Goal: Check status: Check status

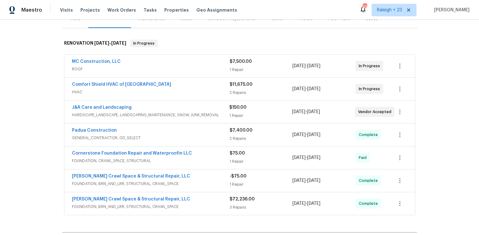
scroll to position [92, 0]
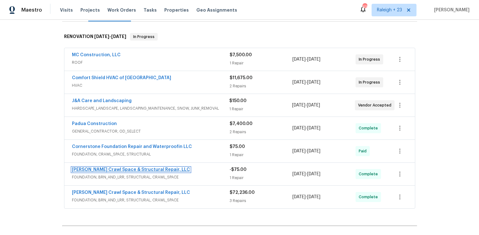
click at [159, 169] on link "[PERSON_NAME] Crawl Space & Structural Repair, LLC" at bounding box center [131, 169] width 118 height 4
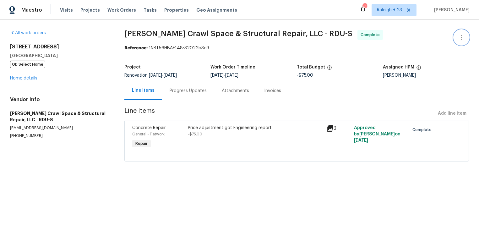
click at [460, 37] on icon "button" at bounding box center [460, 37] width 1 height 5
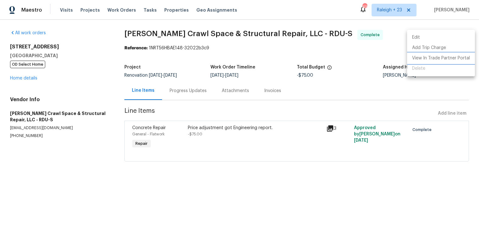
click at [439, 58] on li "View In Trade Partner Portal" at bounding box center [441, 58] width 68 height 10
click at [270, 56] on div at bounding box center [239, 117] width 479 height 235
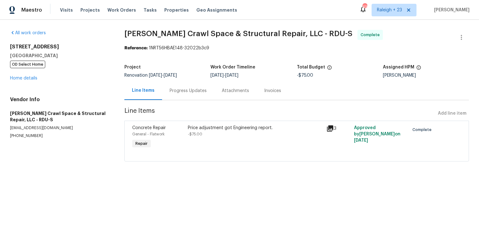
click at [190, 92] on div "Progress Updates" at bounding box center [188, 91] width 37 height 6
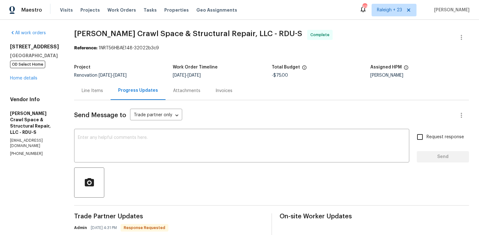
click at [188, 95] on div "Attachments" at bounding box center [186, 90] width 42 height 19
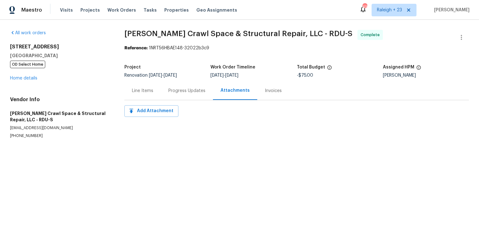
click at [157, 90] on div "Line Items" at bounding box center [142, 90] width 36 height 19
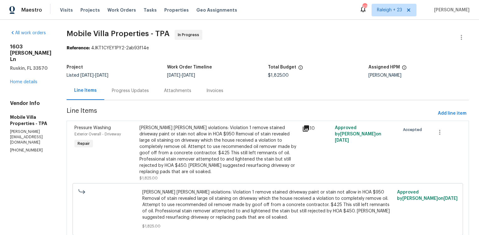
click at [117, 91] on div "Progress Updates" at bounding box center [130, 91] width 37 height 6
